Goal: Transaction & Acquisition: Obtain resource

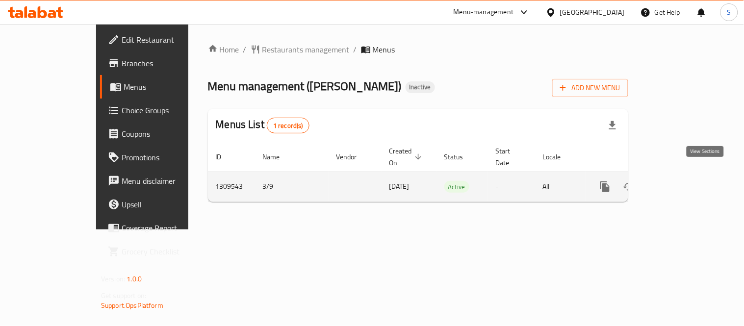
click at [688, 179] on link "enhanced table" at bounding box center [676, 187] width 24 height 24
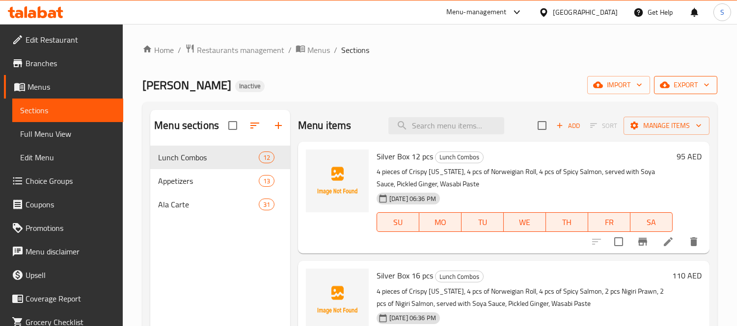
click at [680, 82] on span "export" at bounding box center [685, 85] width 48 height 12
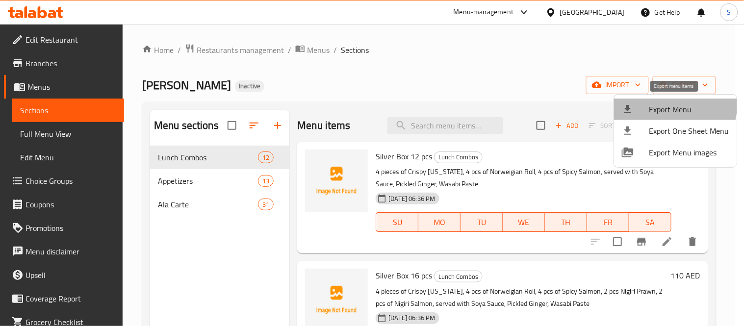
click at [665, 104] on span "Export Menu" at bounding box center [690, 110] width 80 height 12
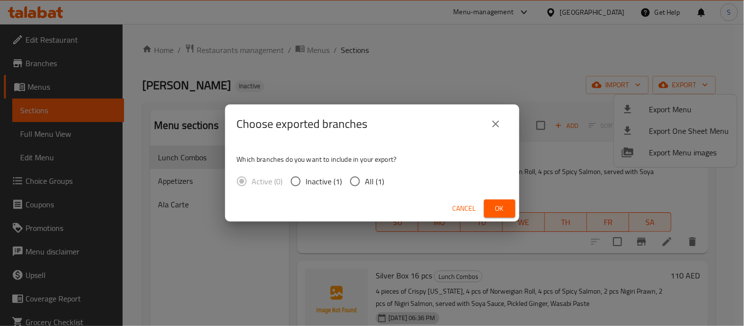
click at [373, 177] on span "All (1)" at bounding box center [375, 182] width 19 height 12
click at [366, 177] on input "All (1)" at bounding box center [355, 181] width 21 height 21
radio input "true"
click at [500, 208] on span "Ok" at bounding box center [500, 209] width 16 height 12
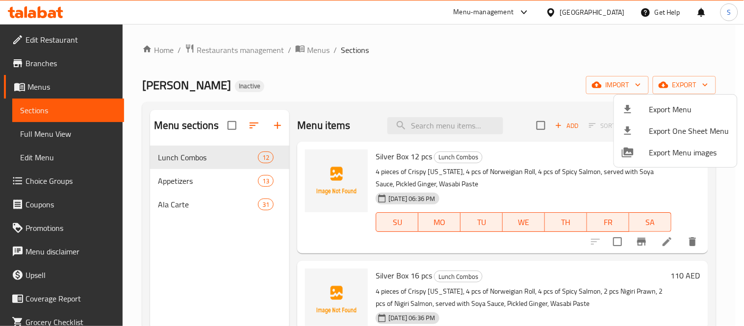
click at [590, 57] on div at bounding box center [372, 163] width 744 height 326
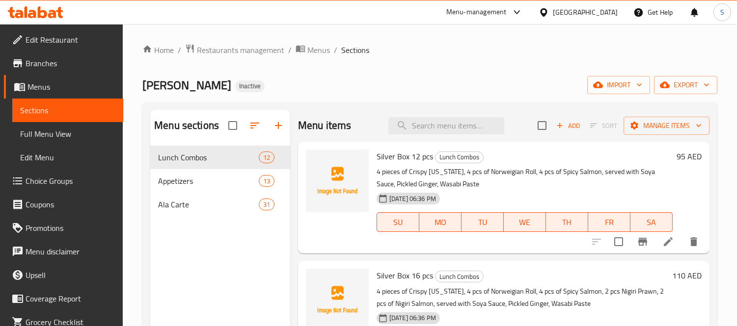
drag, startPoint x: 52, startPoint y: 131, endPoint x: 390, endPoint y: 0, distance: 362.6
click at [52, 131] on span "Full Menu View" at bounding box center [67, 134] width 95 height 12
